Goal: Check status: Check status

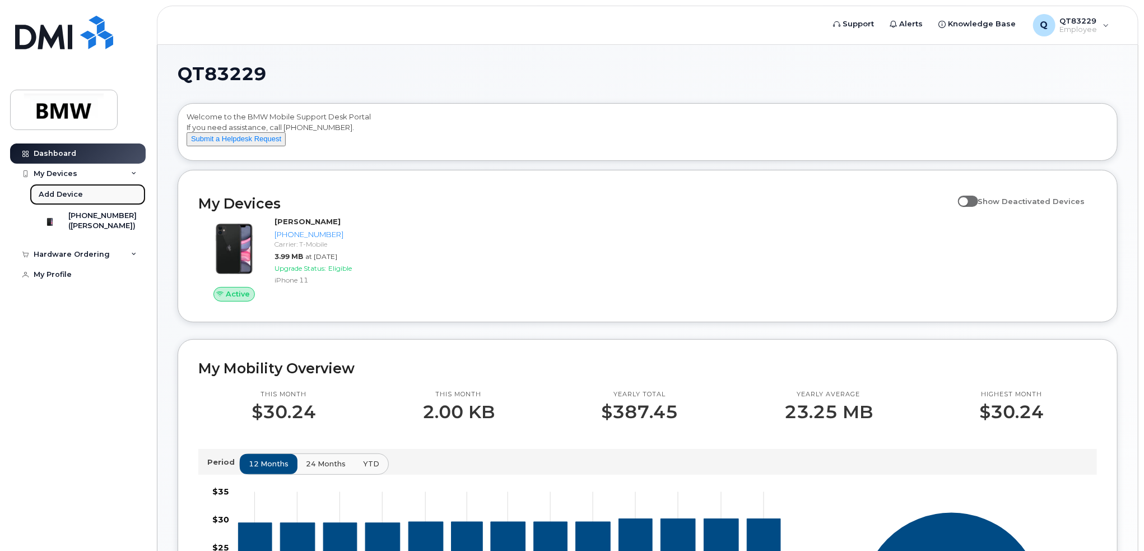
click at [105, 197] on link "Add Device" at bounding box center [88, 194] width 116 height 21
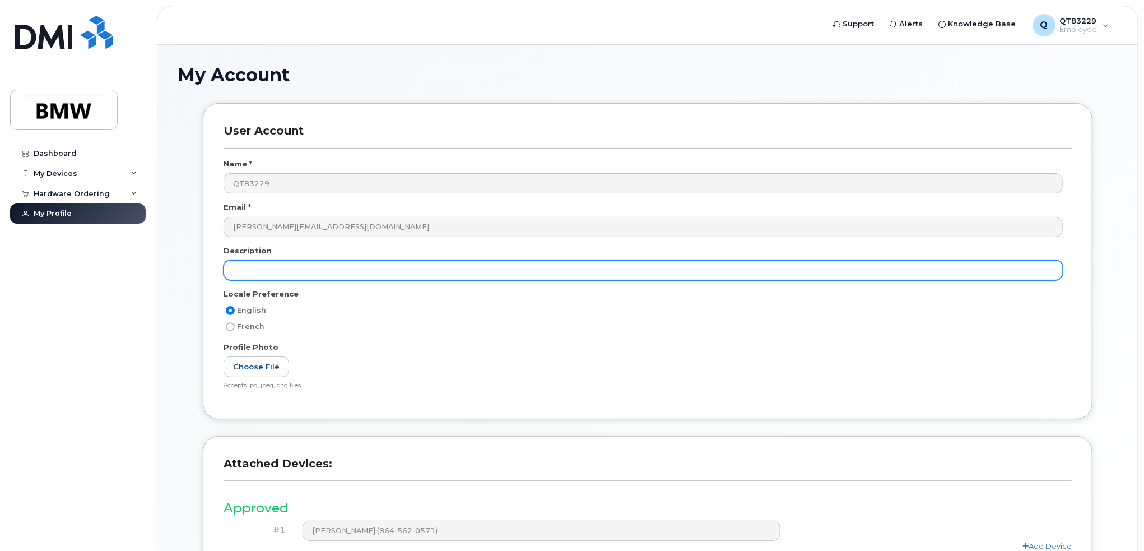
scroll to position [113, 0]
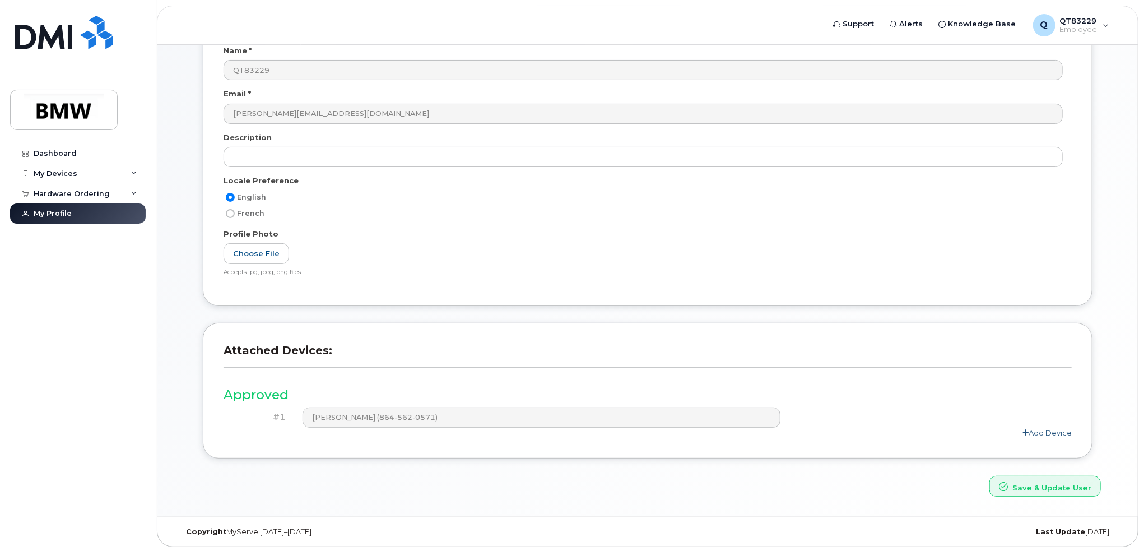
click at [1050, 431] on link "Add Device" at bounding box center [1046, 432] width 49 height 9
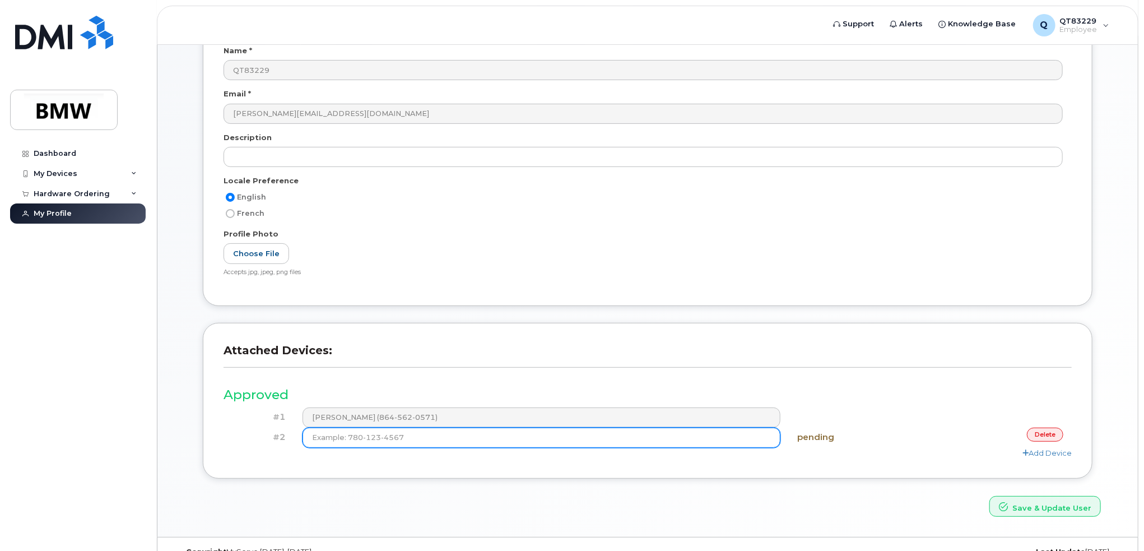
click at [719, 441] on input at bounding box center [542, 437] width 478 height 20
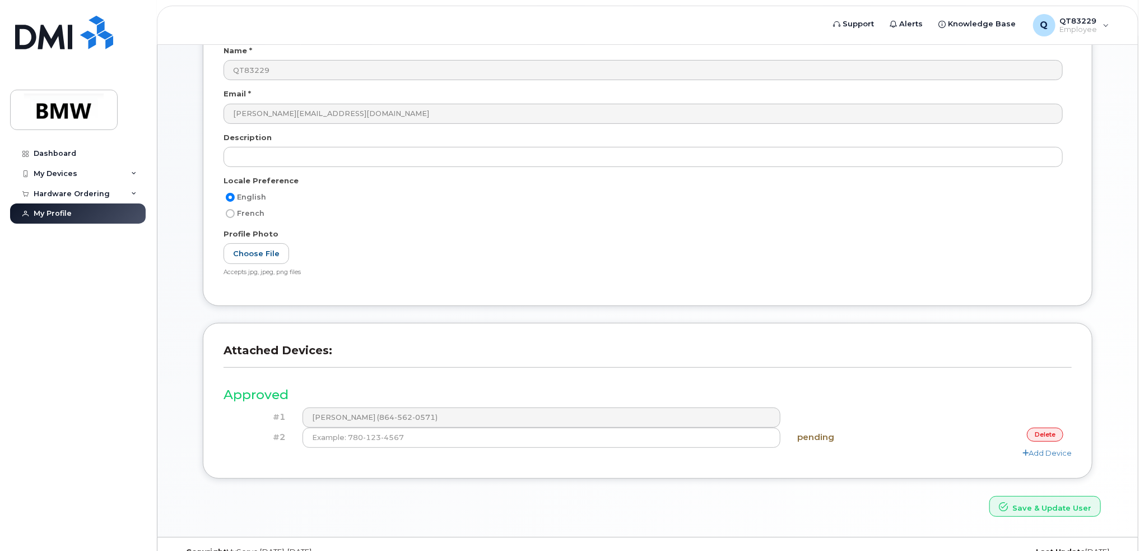
click at [1046, 432] on link "delete" at bounding box center [1045, 434] width 36 height 14
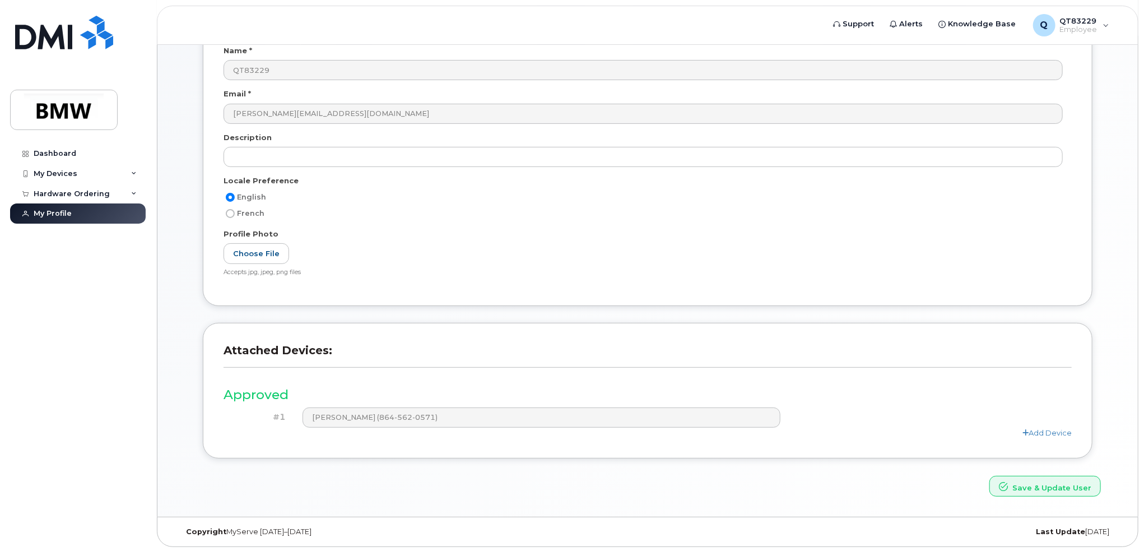
scroll to position [0, 0]
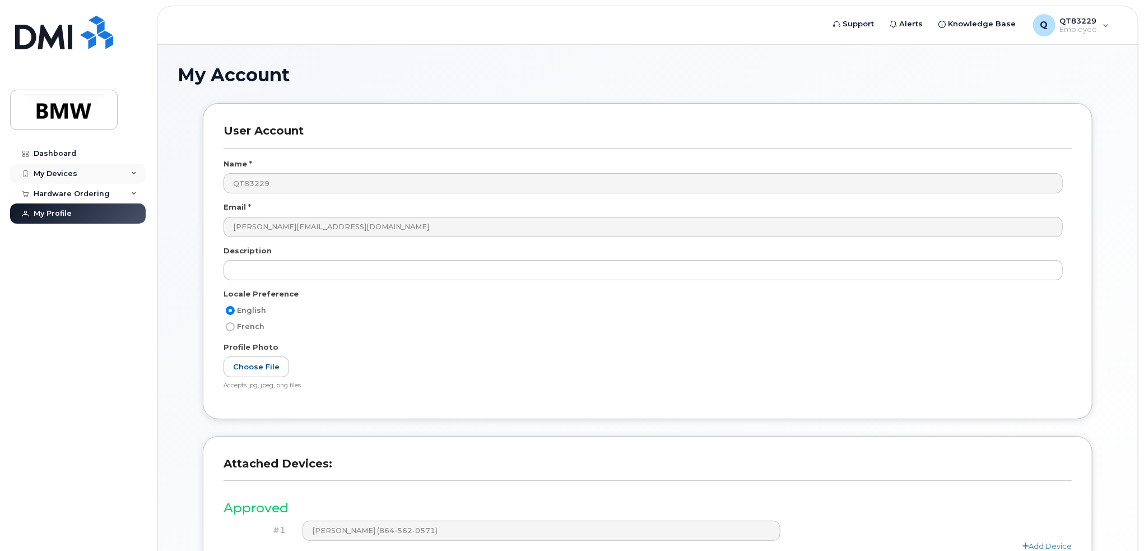
click at [73, 179] on div "My Devices" at bounding box center [78, 174] width 136 height 20
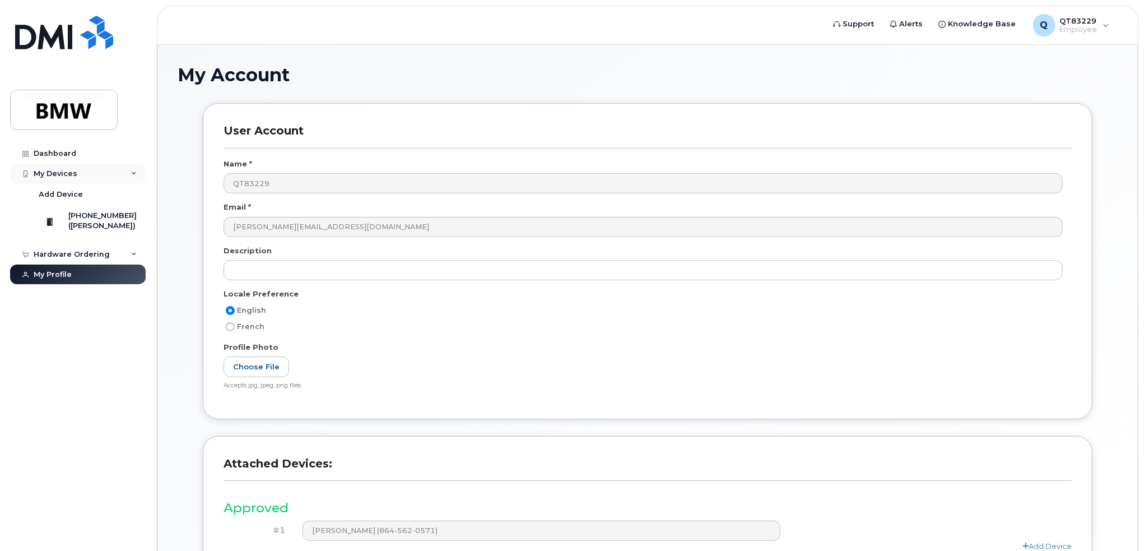
click at [69, 178] on div "My Devices" at bounding box center [78, 174] width 136 height 20
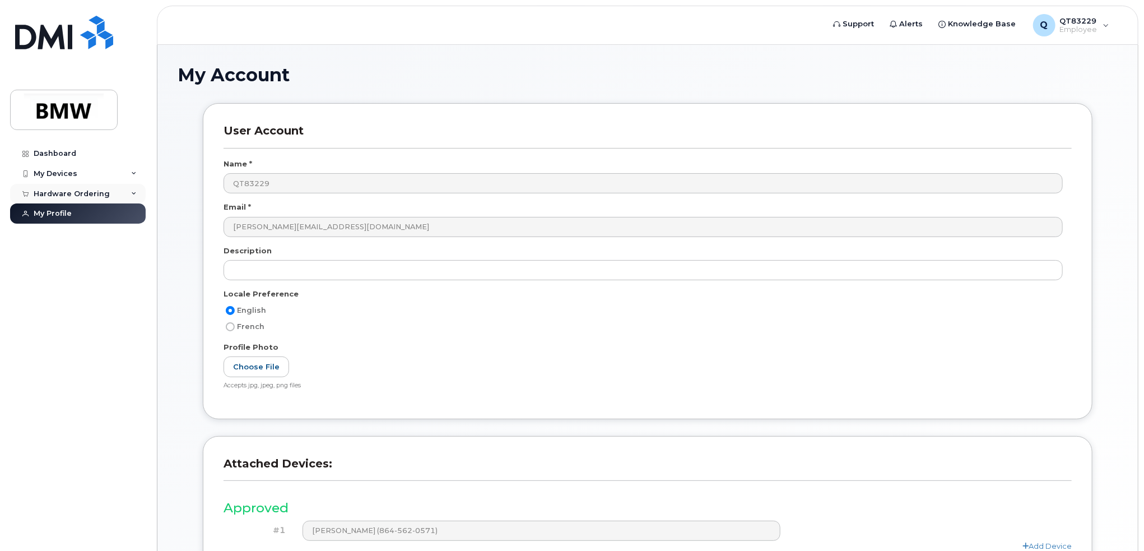
click at [73, 191] on div "Hardware Ordering" at bounding box center [72, 193] width 76 height 9
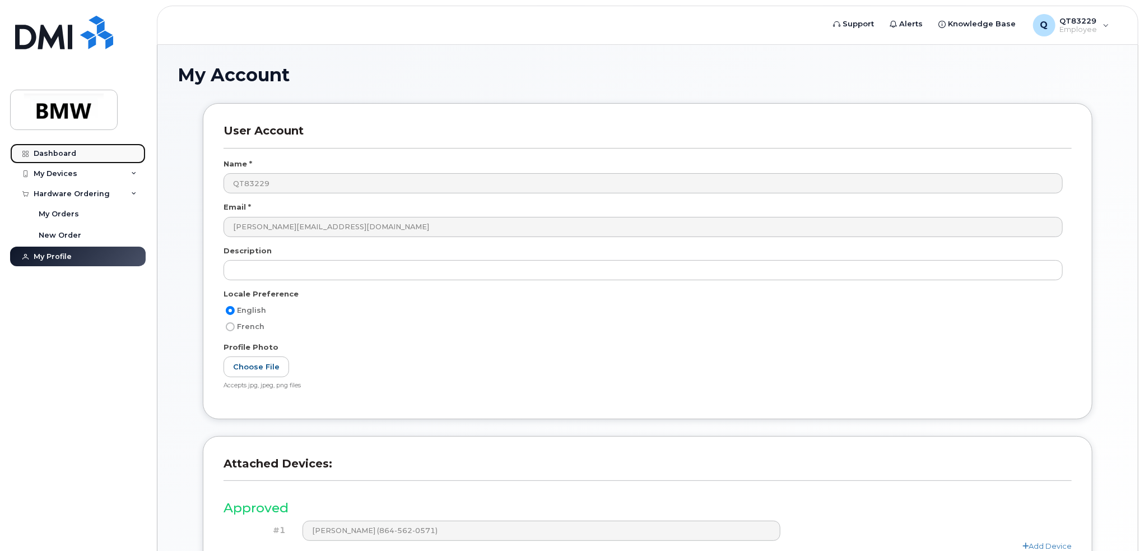
click at [74, 156] on div "Dashboard" at bounding box center [55, 153] width 43 height 9
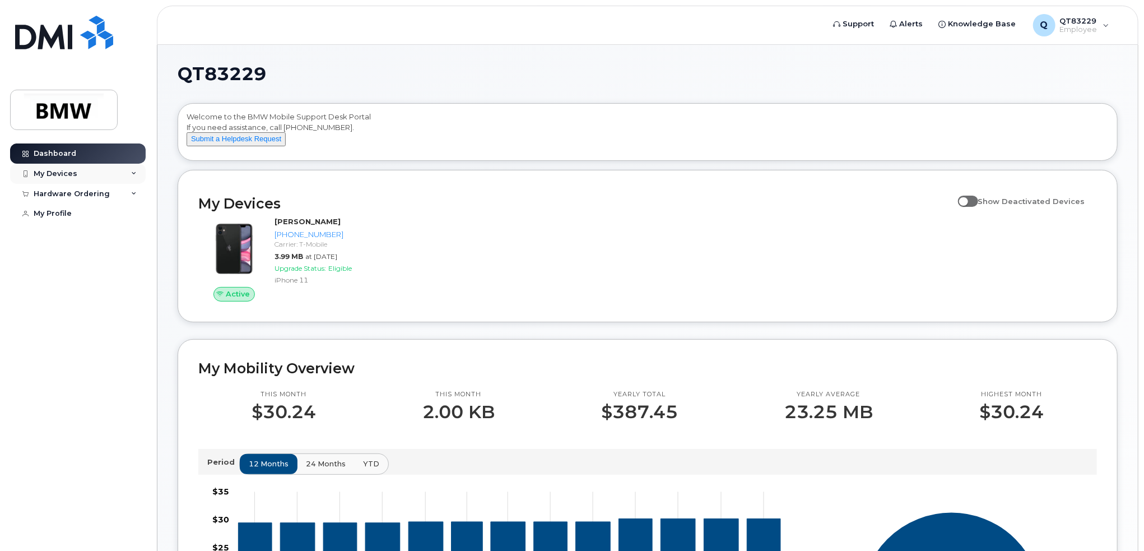
click at [133, 172] on icon at bounding box center [134, 174] width 6 height 6
click at [136, 259] on div "Hardware Ordering" at bounding box center [78, 254] width 136 height 20
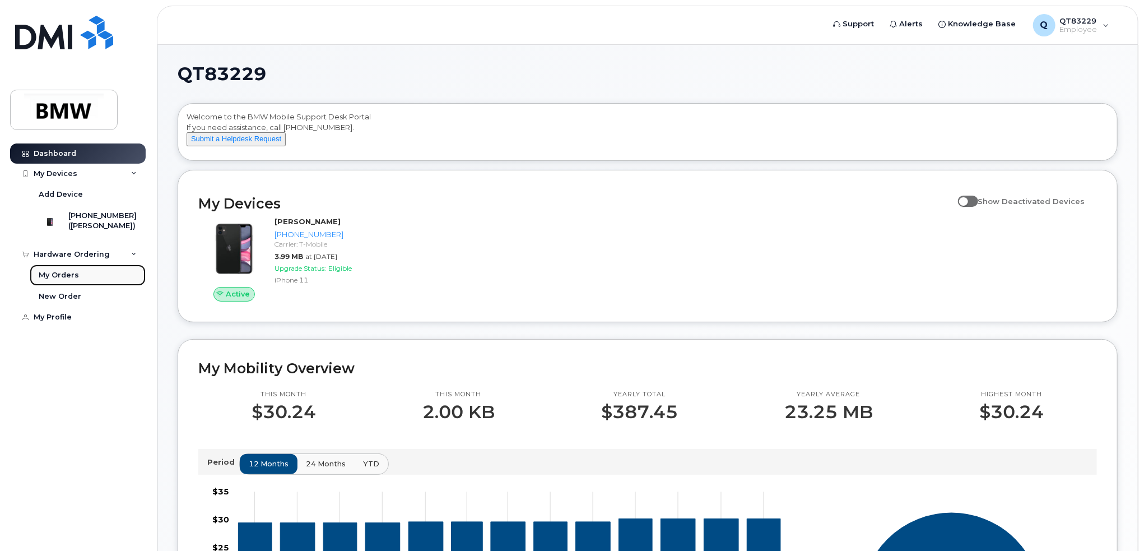
click at [125, 286] on link "My Orders" at bounding box center [88, 274] width 116 height 21
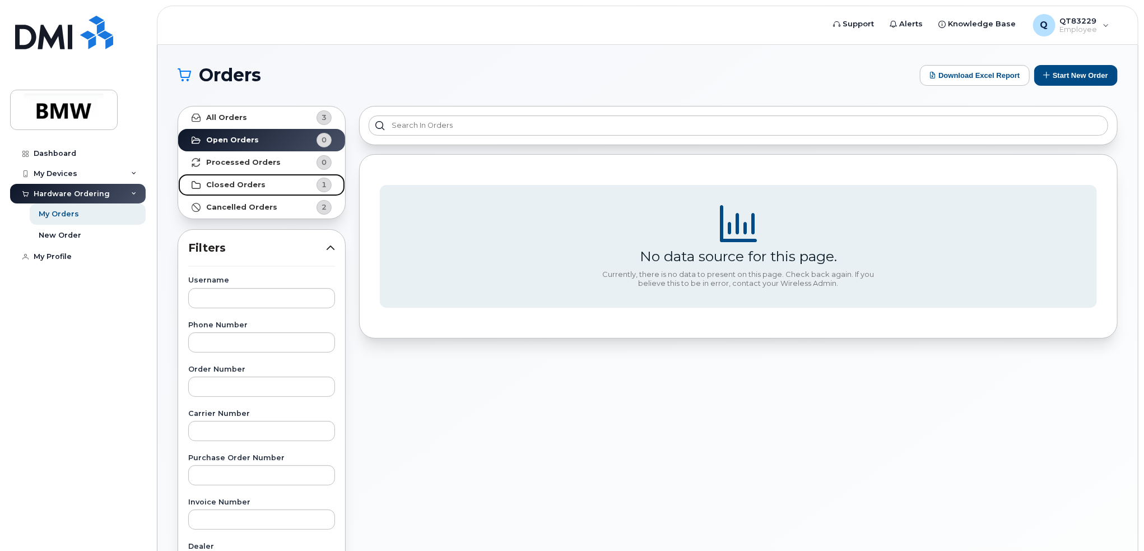
click at [258, 184] on strong "Closed Orders" at bounding box center [235, 184] width 59 height 9
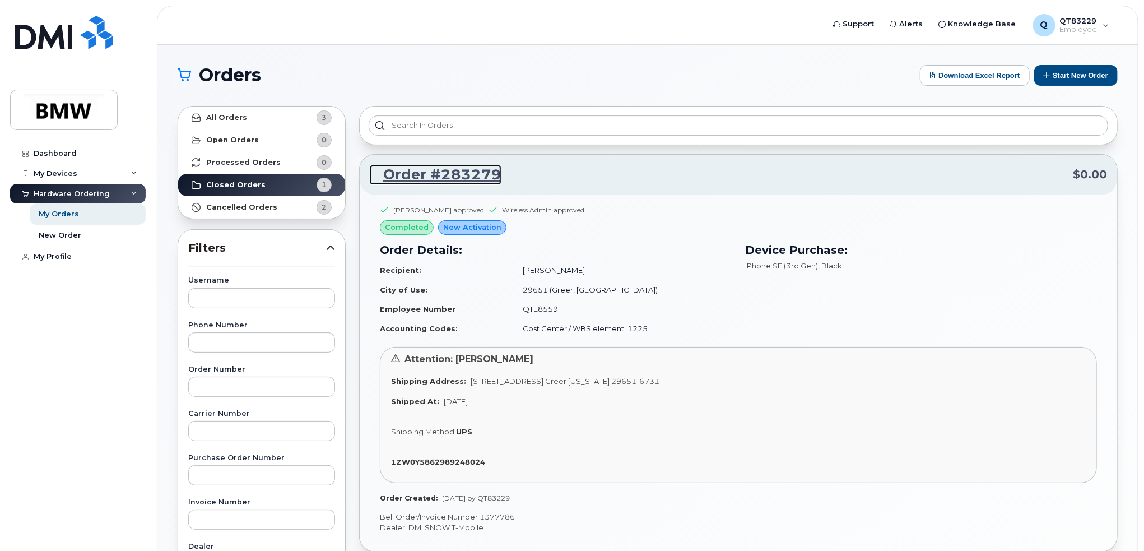
click at [465, 180] on link "Order #283279" at bounding box center [436, 175] width 132 height 20
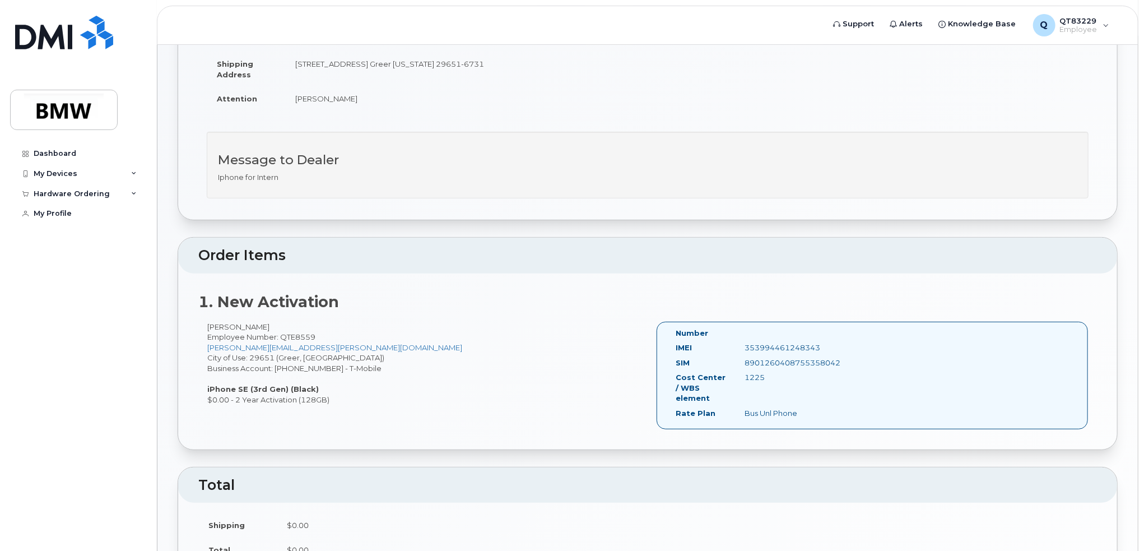
scroll to position [139, 0]
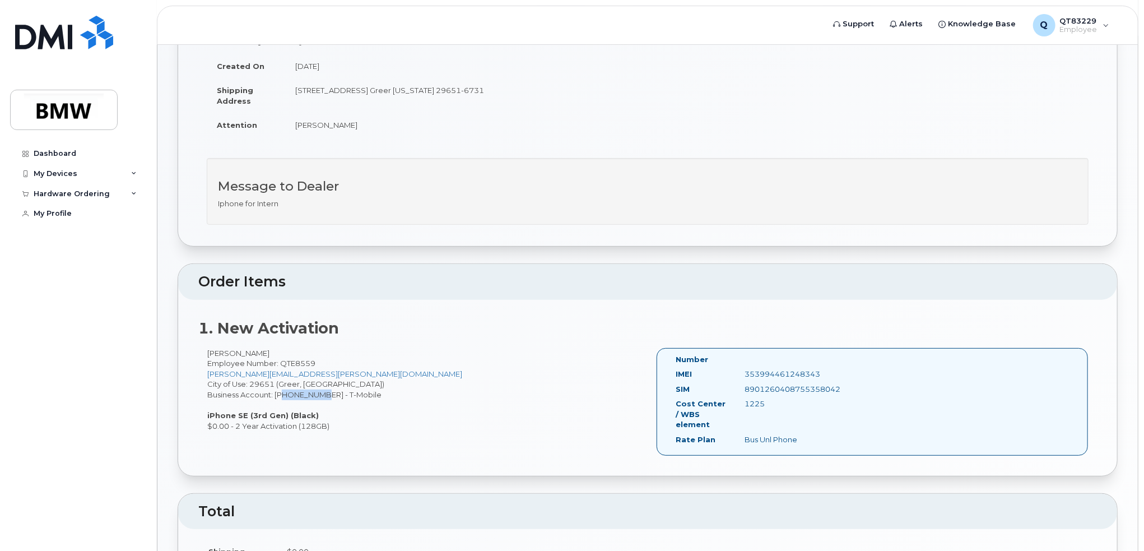
drag, startPoint x: 320, startPoint y: 394, endPoint x: 276, endPoint y: 392, distance: 44.3
click at [276, 392] on div "Reagan Korinko Employee Number: QTE8559 reagan.korinko@bmwmc.com City of Use: 2…" at bounding box center [422, 389] width 449 height 83
click at [348, 378] on div "Reagan Korinko Employee Number: QTE8559 reagan.korinko@bmwmc.com City of Use: 2…" at bounding box center [422, 389] width 449 height 83
click at [785, 389] on div "8901260408755358042" at bounding box center [785, 389] width 97 height 11
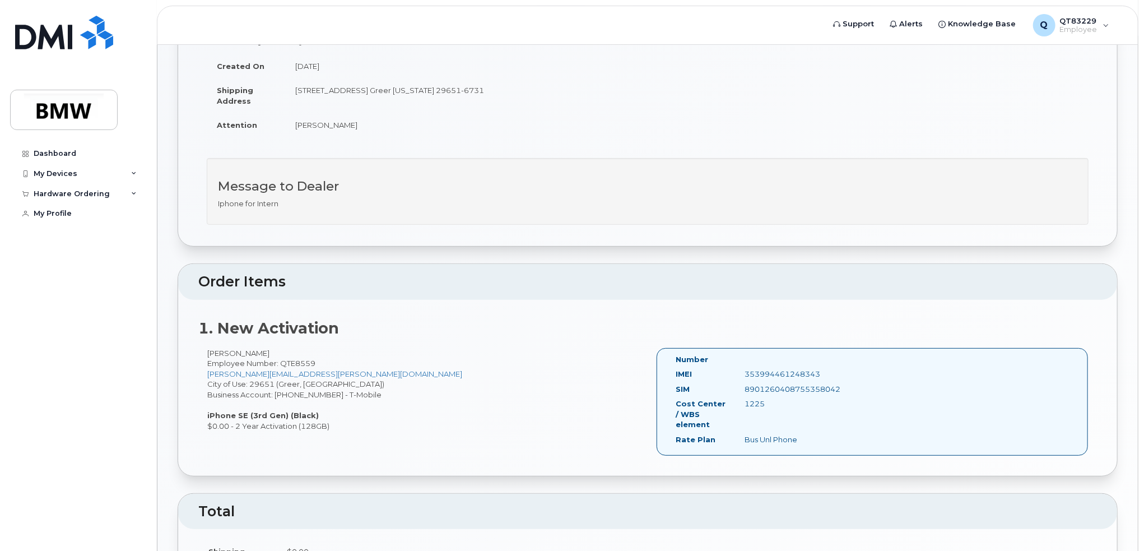
copy div "8901260408755358042"
